Goal: Task Accomplishment & Management: Manage account settings

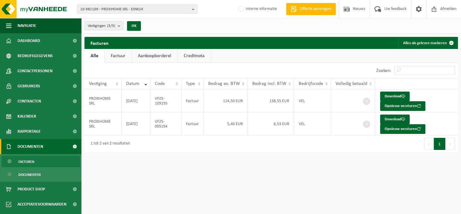
click at [159, 9] on span "10-982109 - PROXIHOME SRL - ESNEUX" at bounding box center [134, 9] width 109 height 9
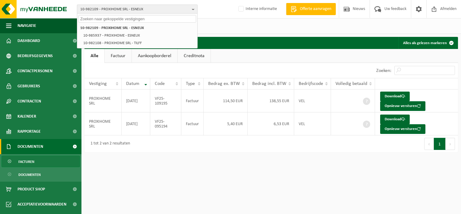
paste input "10-868243"
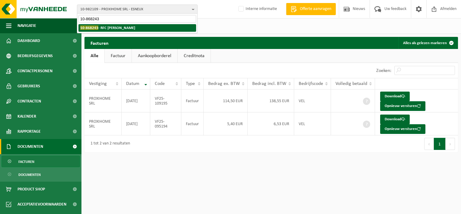
type input "10-868243"
click at [138, 28] on li "10-868243 - RFC JEHAY - JEHAY" at bounding box center [137, 28] width 118 height 8
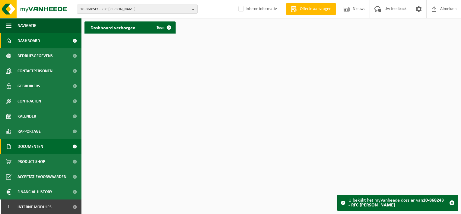
click at [42, 147] on span "Documenten" at bounding box center [30, 146] width 26 height 15
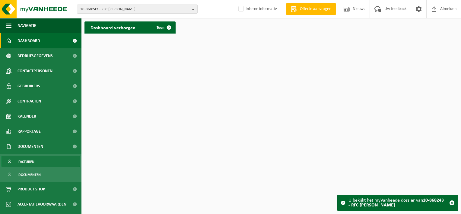
click at [46, 164] on link "Facturen" at bounding box center [41, 160] width 78 height 11
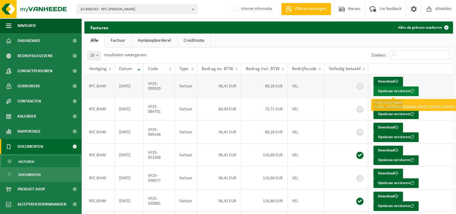
click at [389, 90] on button "Opnieuw versturen" at bounding box center [396, 91] width 45 height 10
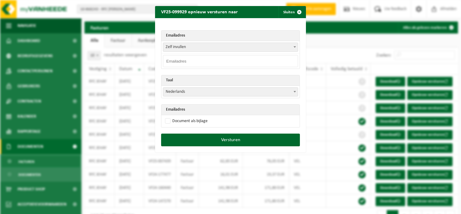
click at [191, 48] on span "Zelf invullen" at bounding box center [230, 47] width 135 height 8
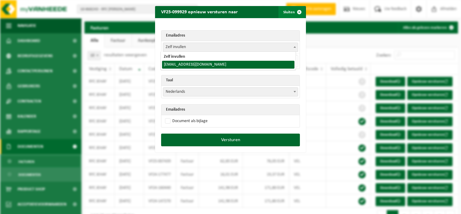
click at [296, 12] on span "button" at bounding box center [299, 12] width 12 height 12
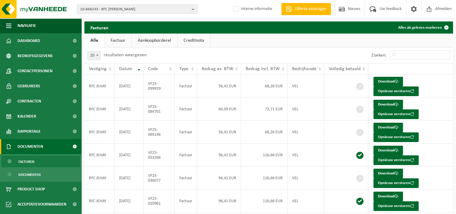
click at [125, 10] on span "10-868243 - RFC [PERSON_NAME]" at bounding box center [134, 9] width 109 height 9
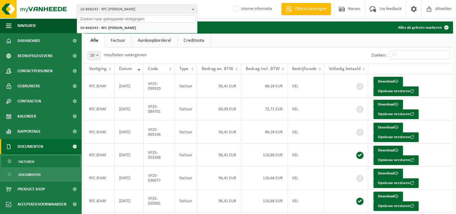
click at [108, 19] on input "text" at bounding box center [137, 19] width 118 height 8
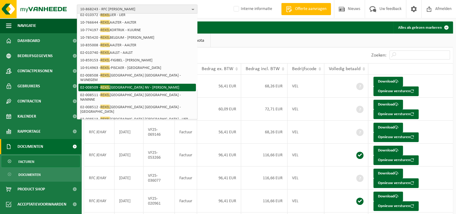
scroll to position [87, 0]
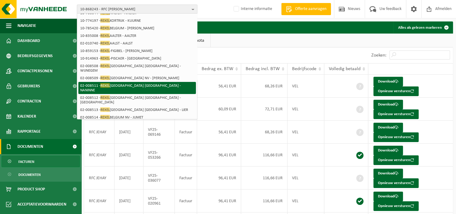
type input "rexel"
click at [150, 82] on li "02-008511 - REXEL BELGIUM NV - NANINNE" at bounding box center [137, 88] width 118 height 12
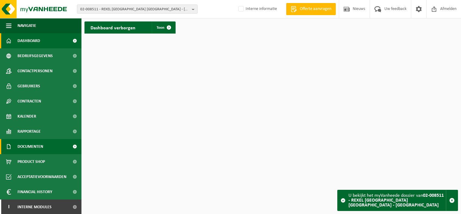
click at [47, 146] on link "Documenten" at bounding box center [40, 146] width 81 height 15
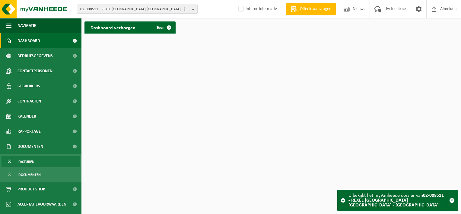
click at [48, 163] on link "Facturen" at bounding box center [41, 160] width 78 height 11
